Goal: Check status: Check status

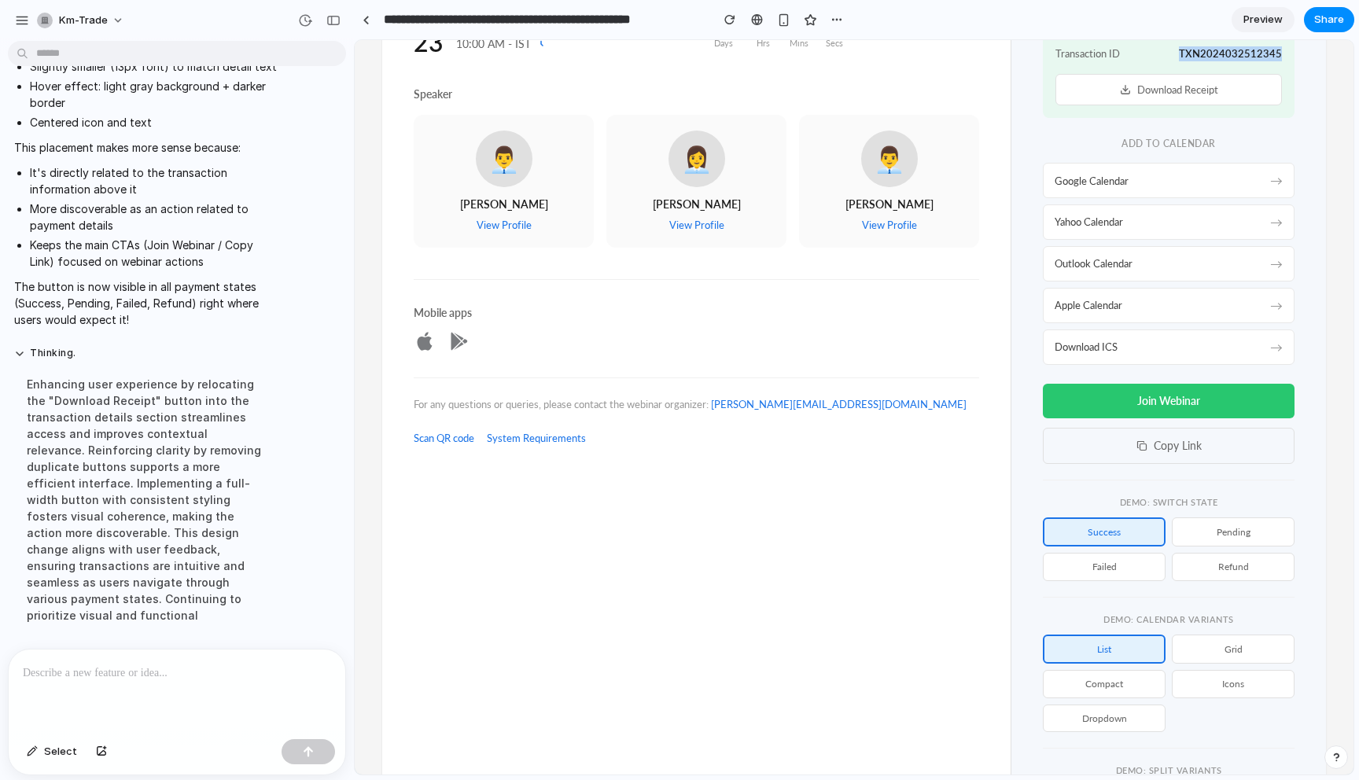
scroll to position [510, 0]
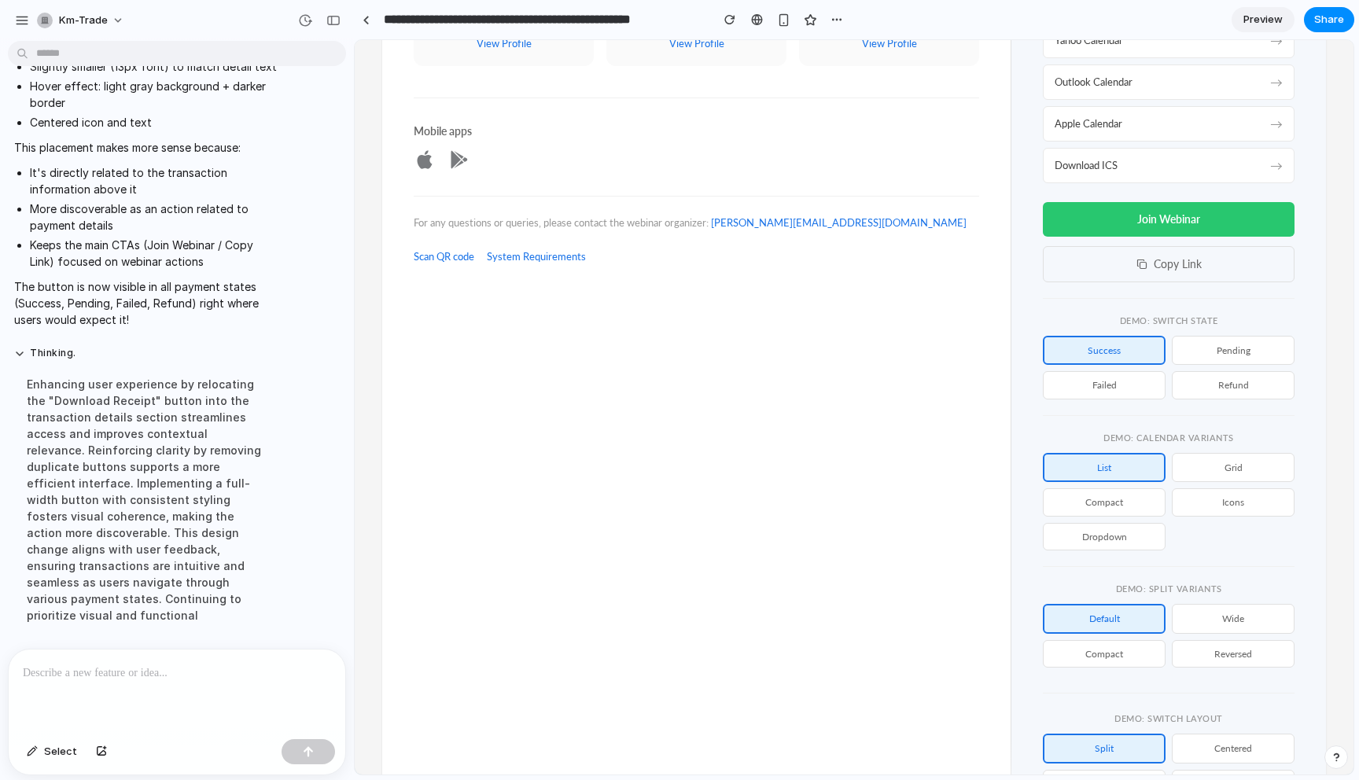
click at [1256, 356] on button "pending" at bounding box center [1233, 350] width 123 height 29
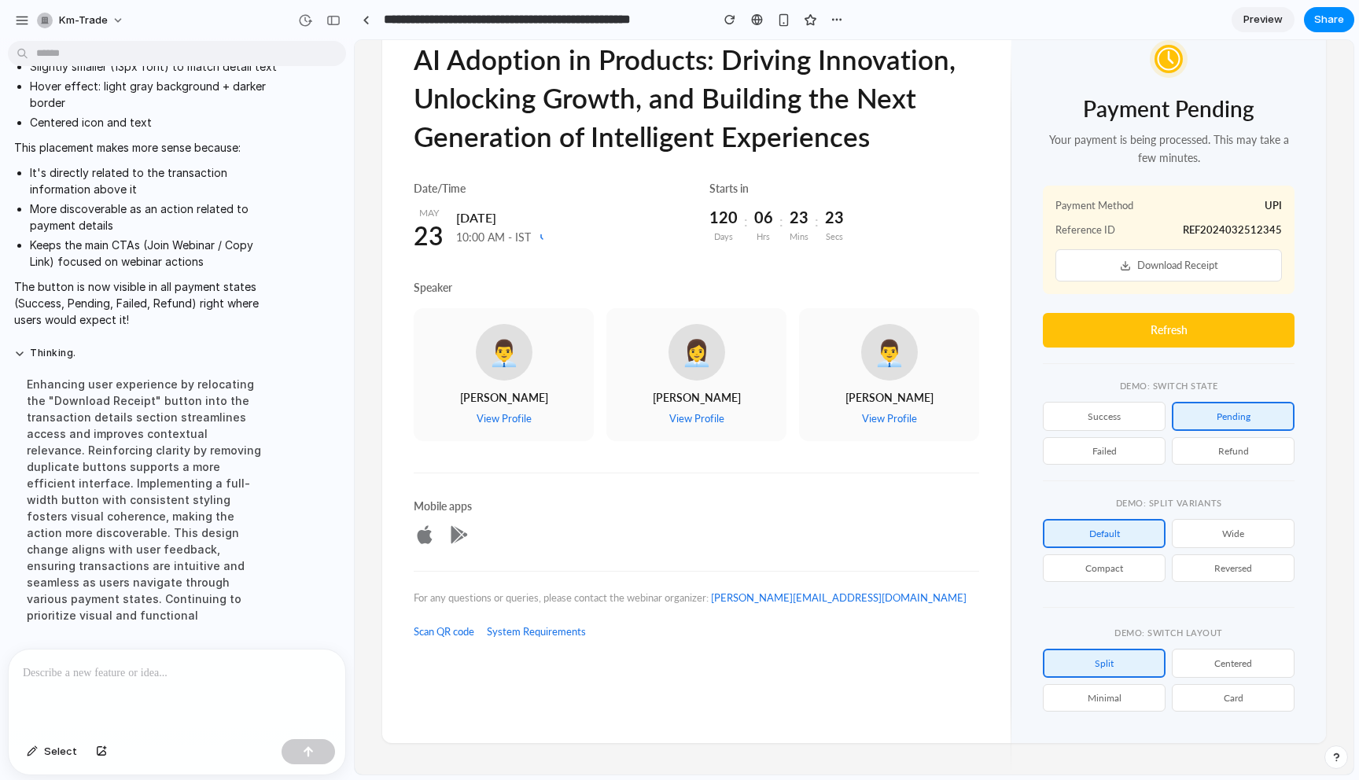
scroll to position [135, 0]
click at [1113, 201] on span "Payment Method" at bounding box center [1095, 205] width 78 height 15
click at [1101, 260] on button "Download Receipt" at bounding box center [1169, 265] width 227 height 32
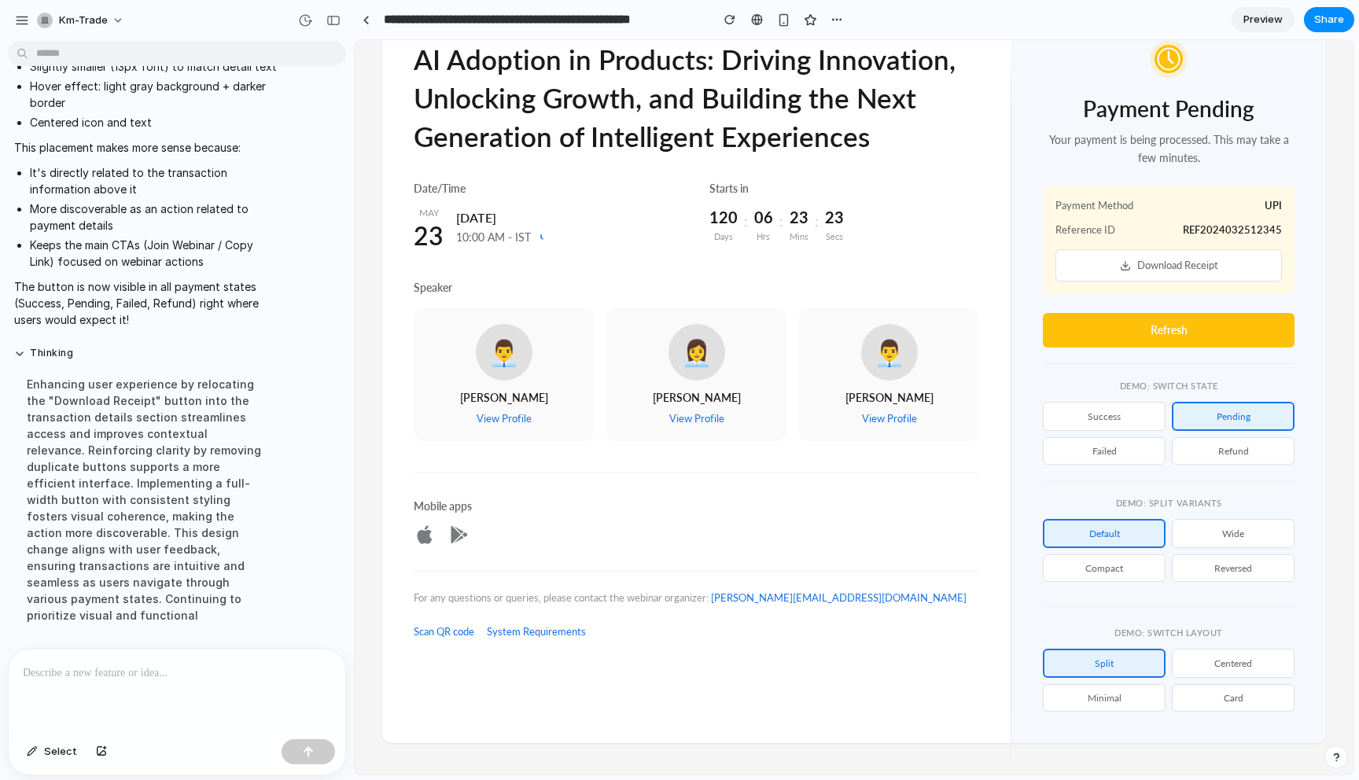
click at [1087, 296] on div "Payment Pending Your payment is being processed. This may take a few minutes. P…" at bounding box center [1169, 193] width 252 height 307
click at [1159, 113] on h2 "Payment Pending" at bounding box center [1169, 110] width 252 height 24
copy h2 "Payment Pending"
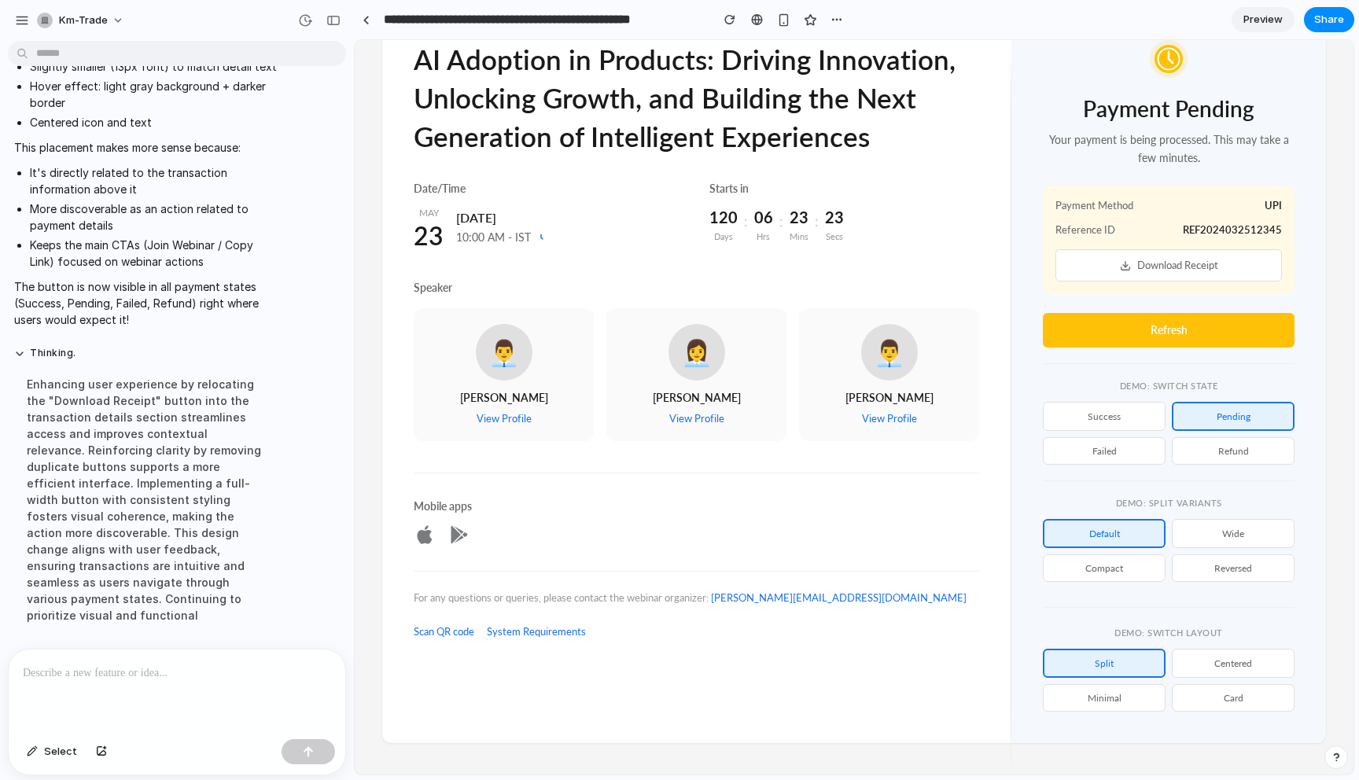
click at [1041, 394] on div "Payment Pending Your payment is being processed. This may take a few minutes. P…" at bounding box center [1168, 376] width 315 height 734
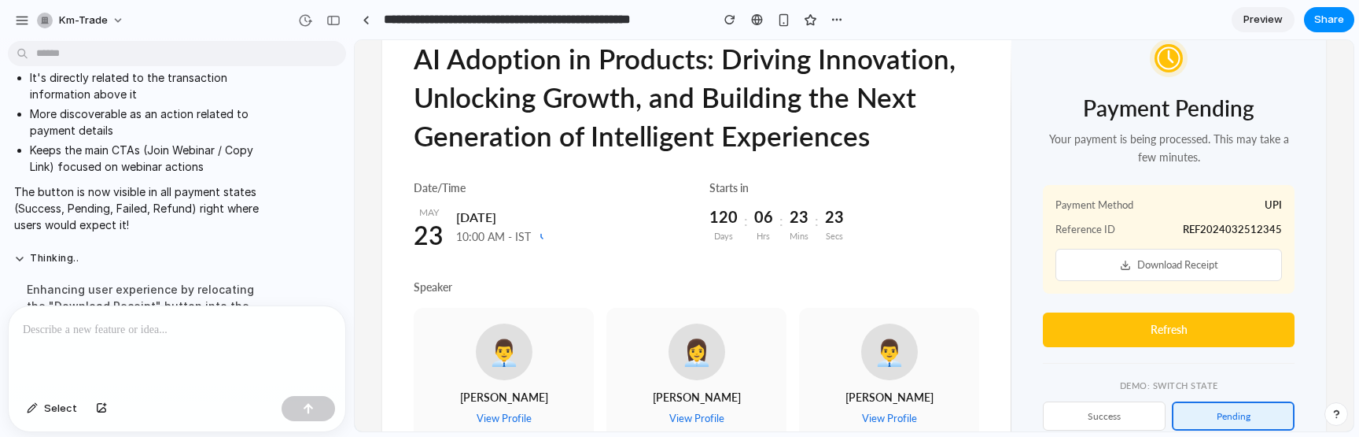
click at [1105, 200] on span "Payment Method" at bounding box center [1095, 204] width 78 height 15
copy span "Payment Method"
click at [1076, 227] on span "Reference ID" at bounding box center [1086, 229] width 60 height 15
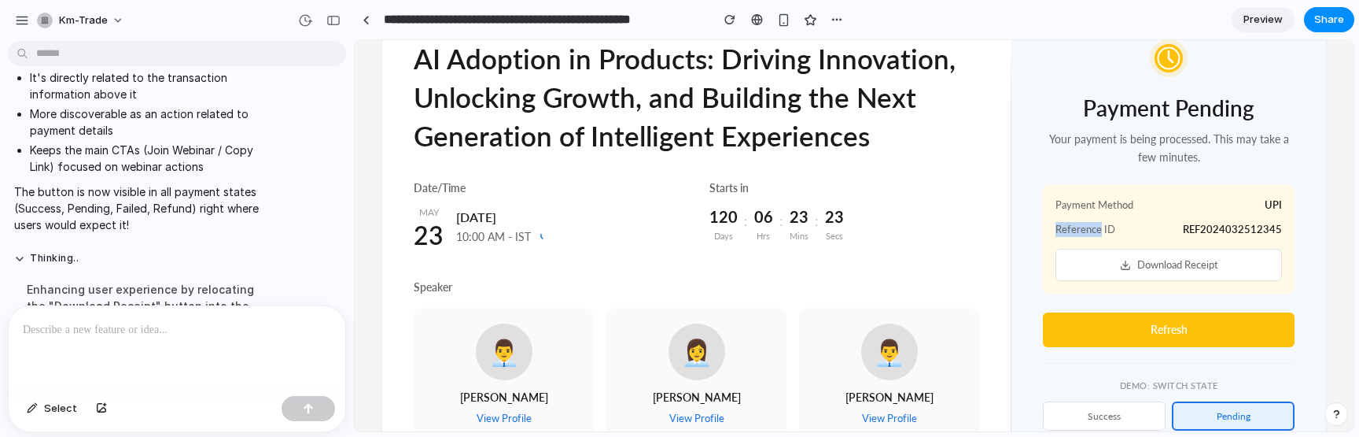
click at [1076, 227] on span "Reference ID" at bounding box center [1086, 229] width 60 height 15
copy span "Reference ID"
click at [1203, 222] on span "REF2024032512345" at bounding box center [1232, 229] width 99 height 15
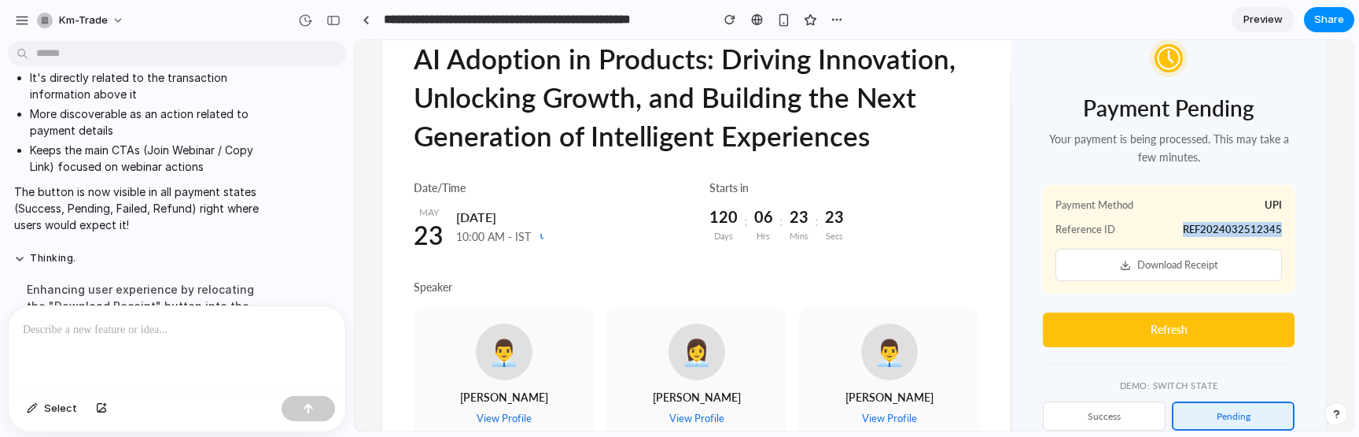
copy span "REF2024032512345"
click at [1192, 143] on p "Your payment is being processed. This may take a few minutes." at bounding box center [1169, 148] width 252 height 35
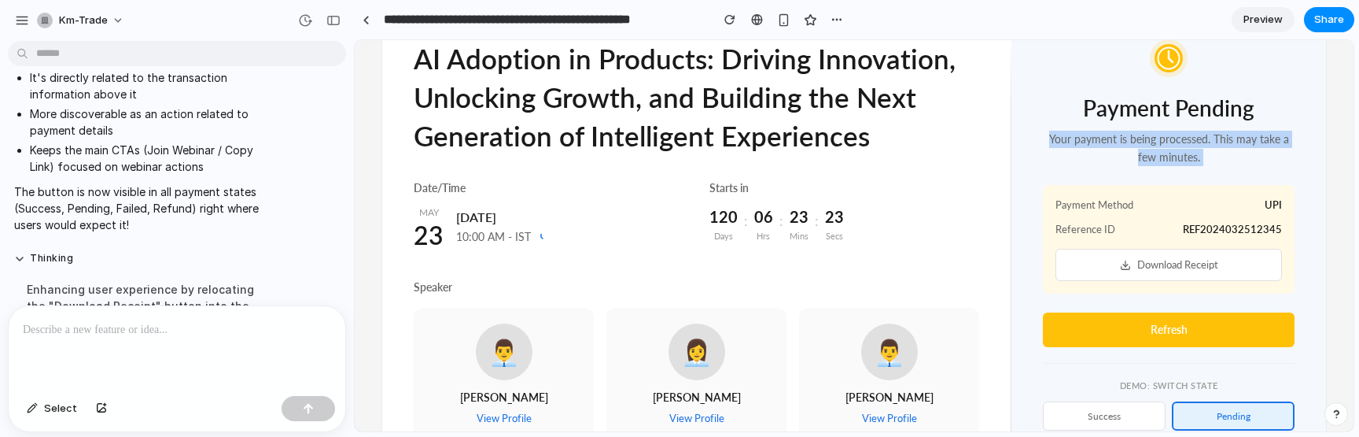
click at [1192, 143] on p "Your payment is being processed. This may take a few minutes." at bounding box center [1169, 148] width 252 height 35
copy p "Your payment is being processed. This may take a few minutes."
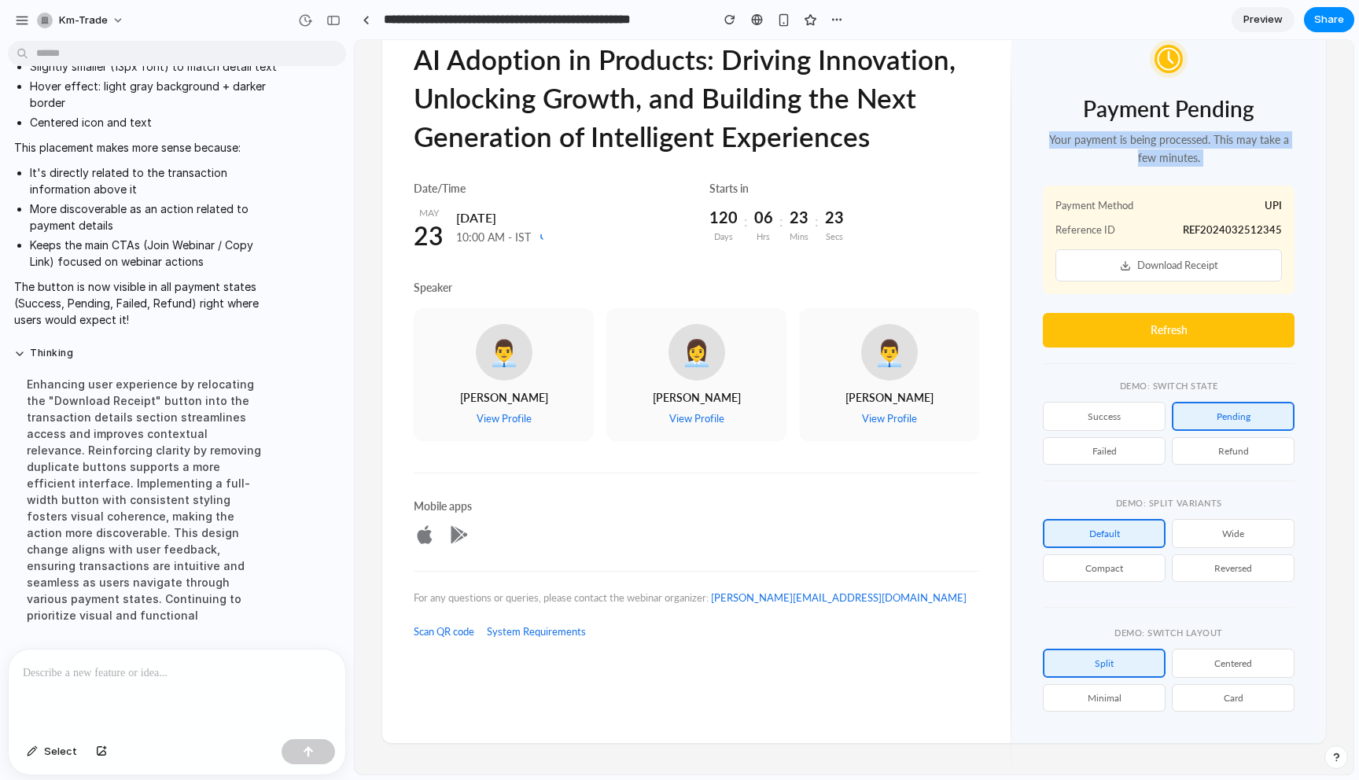
click at [1131, 454] on button "failed" at bounding box center [1104, 451] width 123 height 28
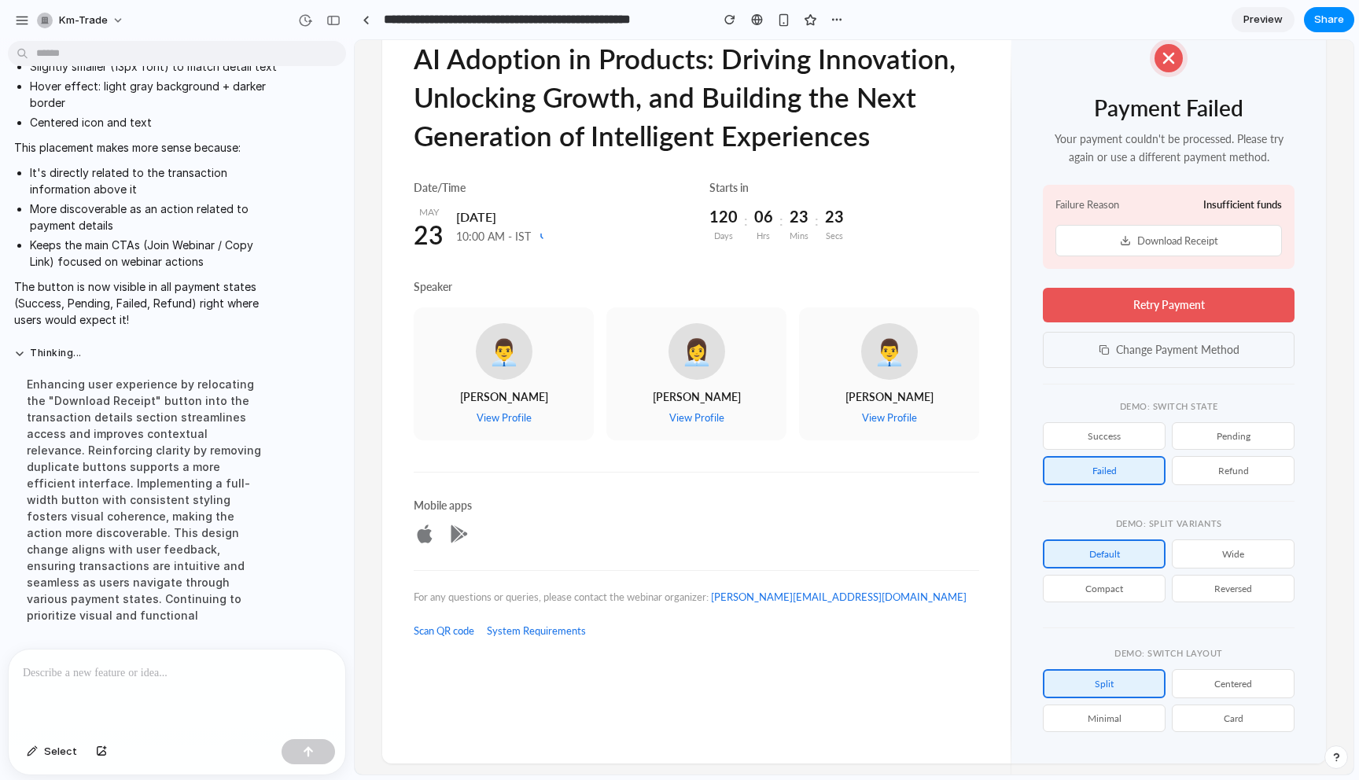
click at [1011, 266] on div "Payment Failed Your payment couldn't be processed. Please try again or use a di…" at bounding box center [1168, 386] width 315 height 756
click at [1092, 201] on span "Failure Reason" at bounding box center [1088, 204] width 64 height 15
click at [1170, 160] on p "Your payment couldn't be processed. Please try again or use a different payment…" at bounding box center [1169, 148] width 252 height 35
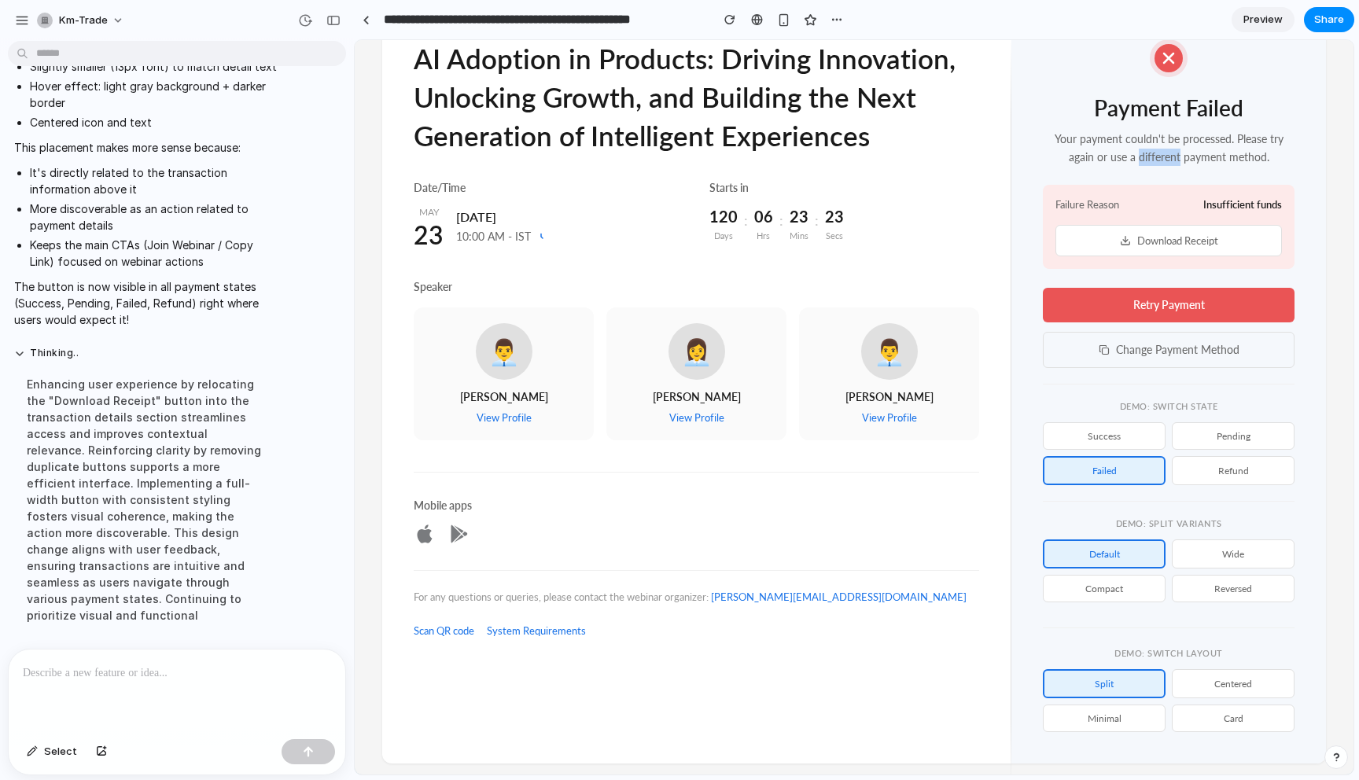
click at [1170, 160] on p "Your payment couldn't be processed. Please try again or use a different payment…" at bounding box center [1169, 148] width 252 height 35
click at [1192, 112] on h2 "Payment Failed" at bounding box center [1169, 109] width 252 height 24
click at [1203, 101] on h2 "Payment Failed" at bounding box center [1169, 109] width 252 height 24
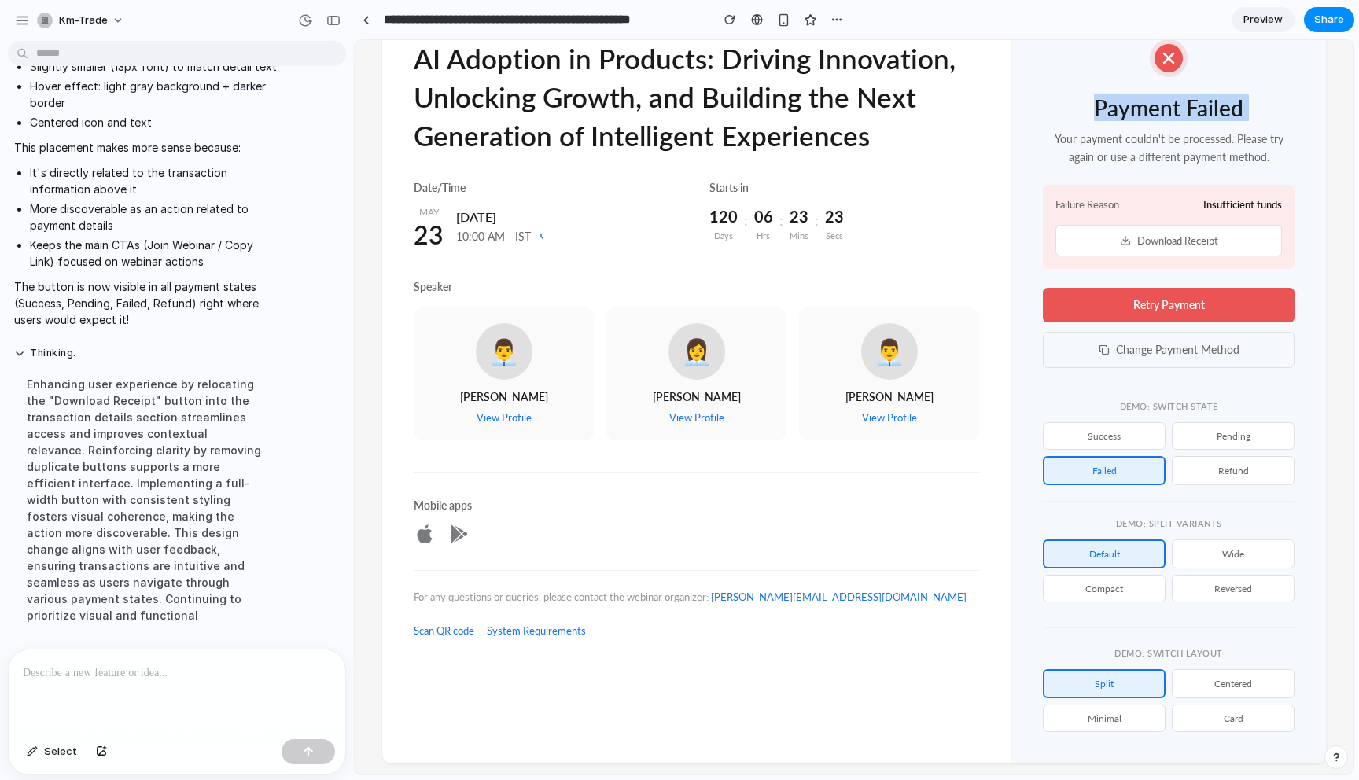
copy h2 "Payment Failed"
click at [1125, 161] on p "Your payment couldn't be processed. Please try again or use a different payment…" at bounding box center [1169, 148] width 252 height 35
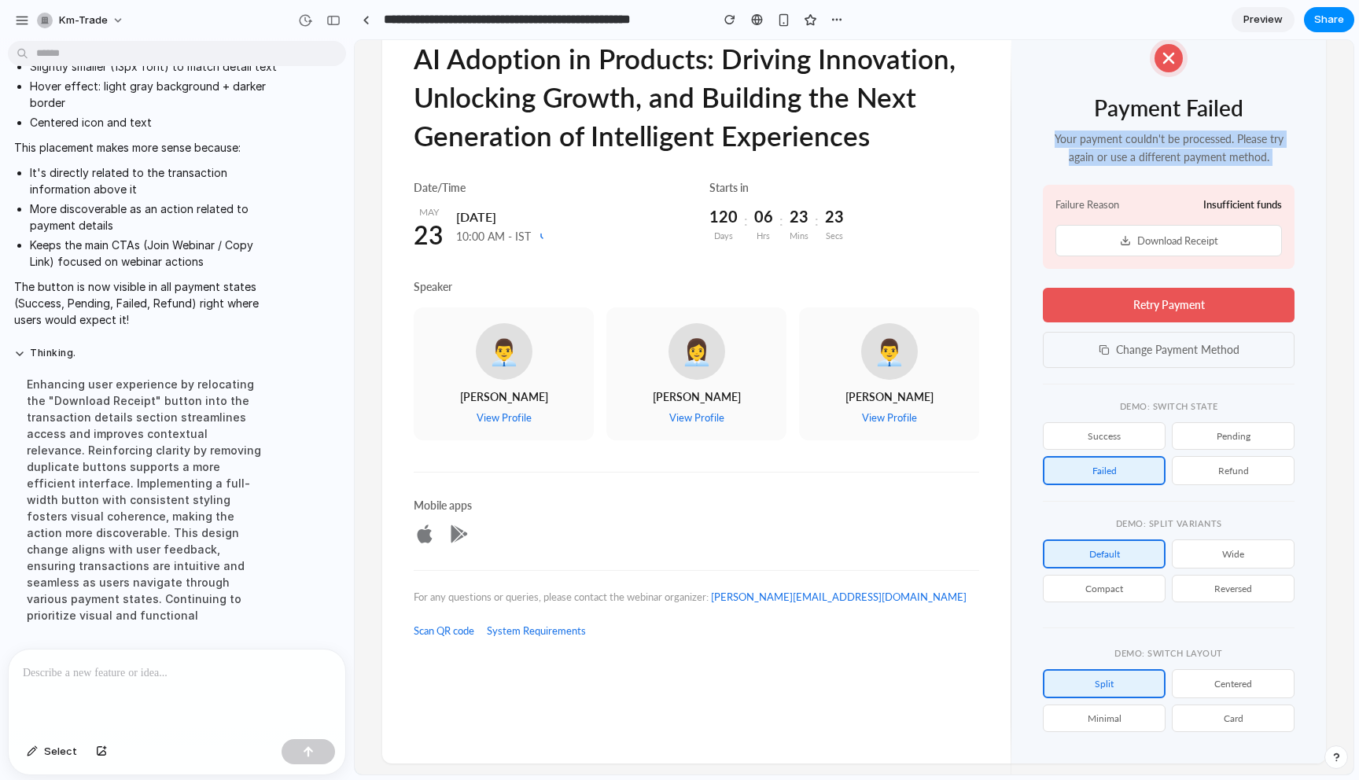
click at [1125, 161] on p "Your payment couldn't be processed. Please try again or use a different payment…" at bounding box center [1169, 148] width 252 height 35
copy p "Your payment couldn't be processed. Please try again or use a different payment…"
click at [1100, 203] on span "Failure Reason" at bounding box center [1088, 204] width 64 height 15
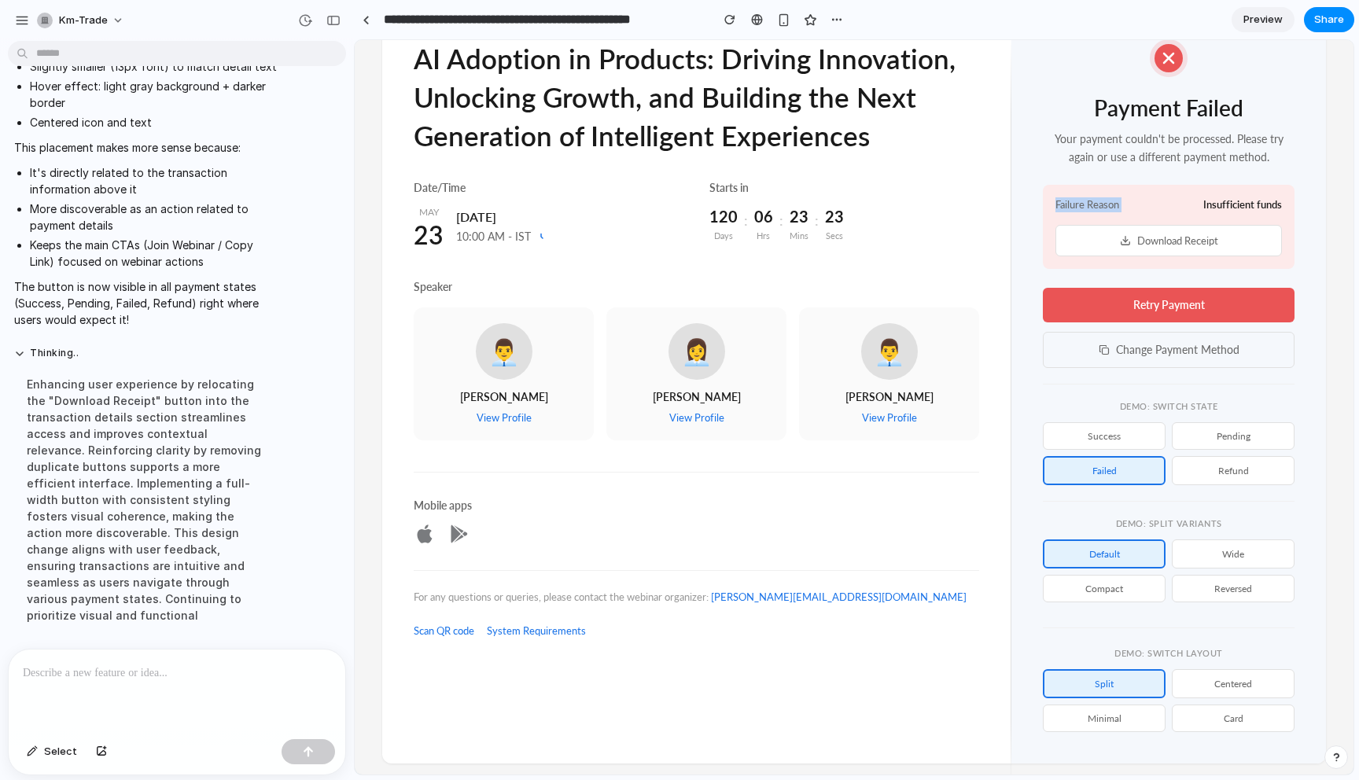
copy span "Failure Reason"
click at [1250, 207] on span "Insufficient funds" at bounding box center [1242, 204] width 79 height 15
copy span "Insufficient funds"
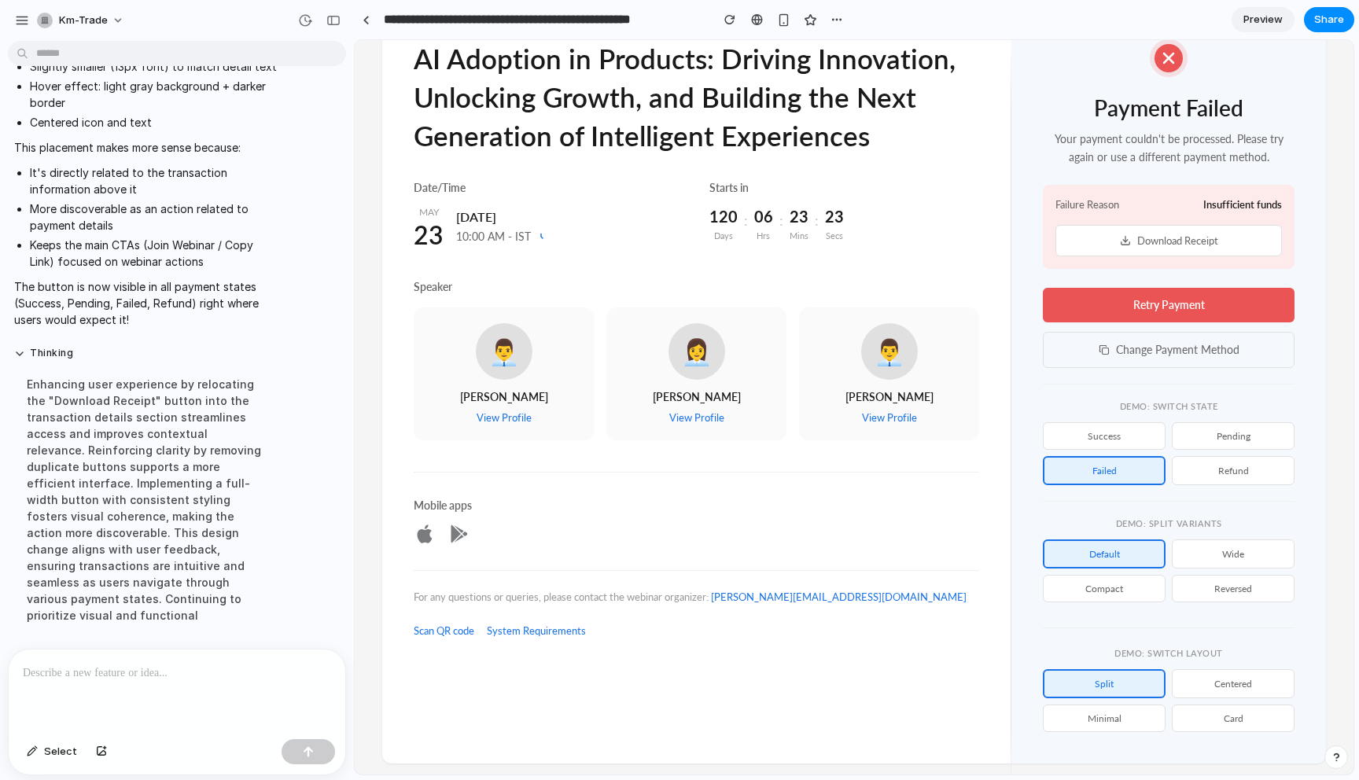
click at [536, 579] on div "For any questions or queries, please contact the webinar organizer: [PERSON_NAM…" at bounding box center [697, 587] width 566 height 35
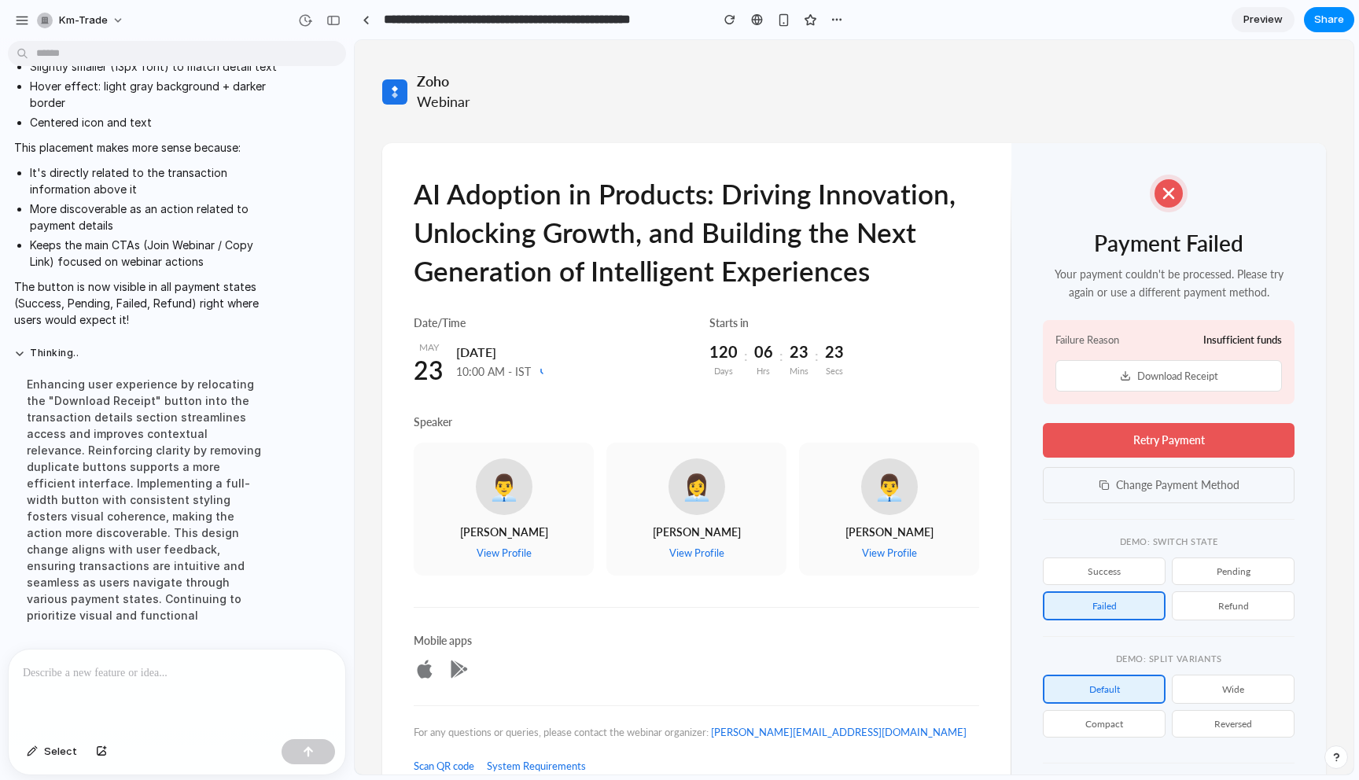
click at [1166, 197] on icon at bounding box center [1168, 193] width 9 height 9
